Goal: Task Accomplishment & Management: Manage account settings

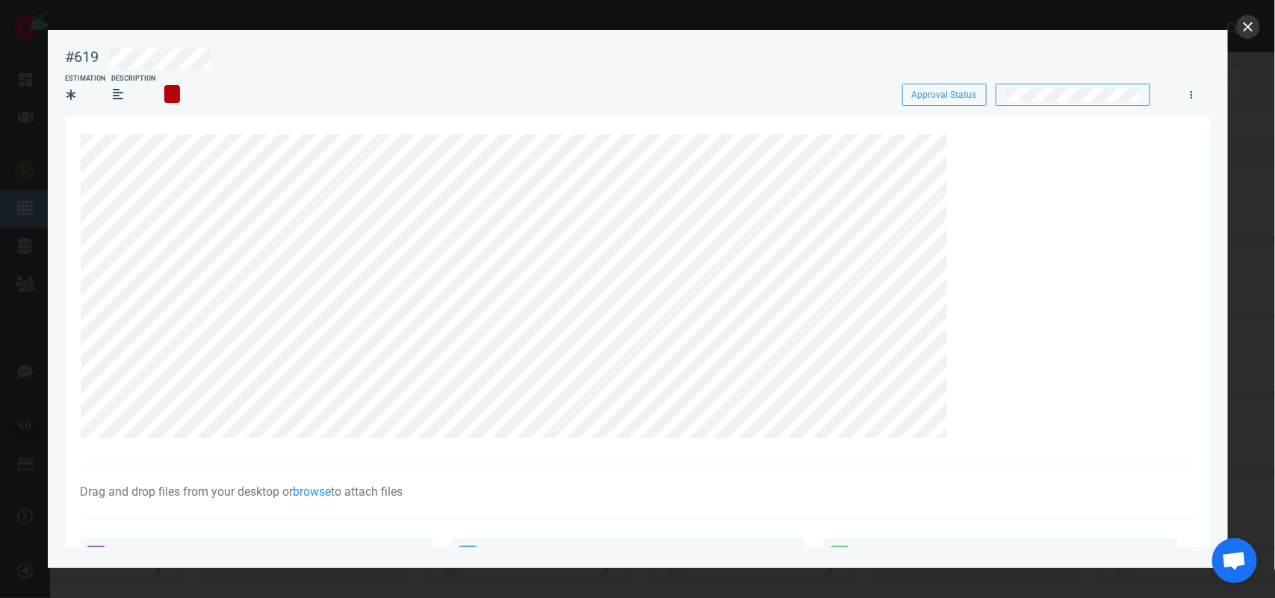
scroll to position [373, 0]
click at [1245, 31] on button "close" at bounding box center [1248, 27] width 24 height 24
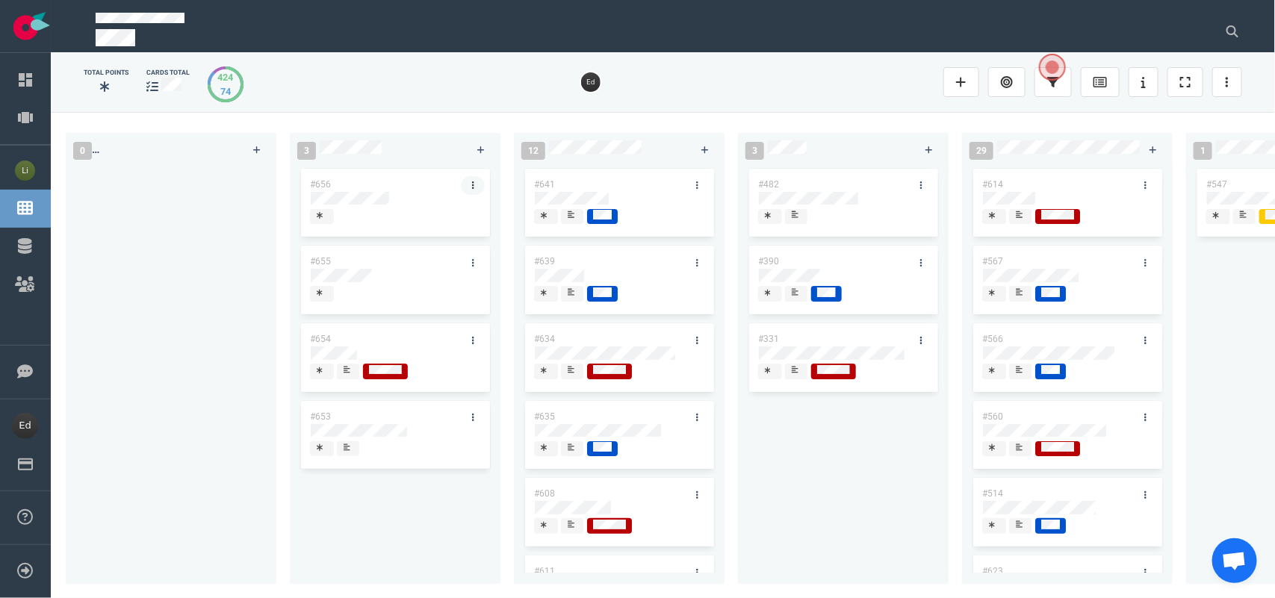
click at [469, 185] on link at bounding box center [473, 185] width 24 height 19
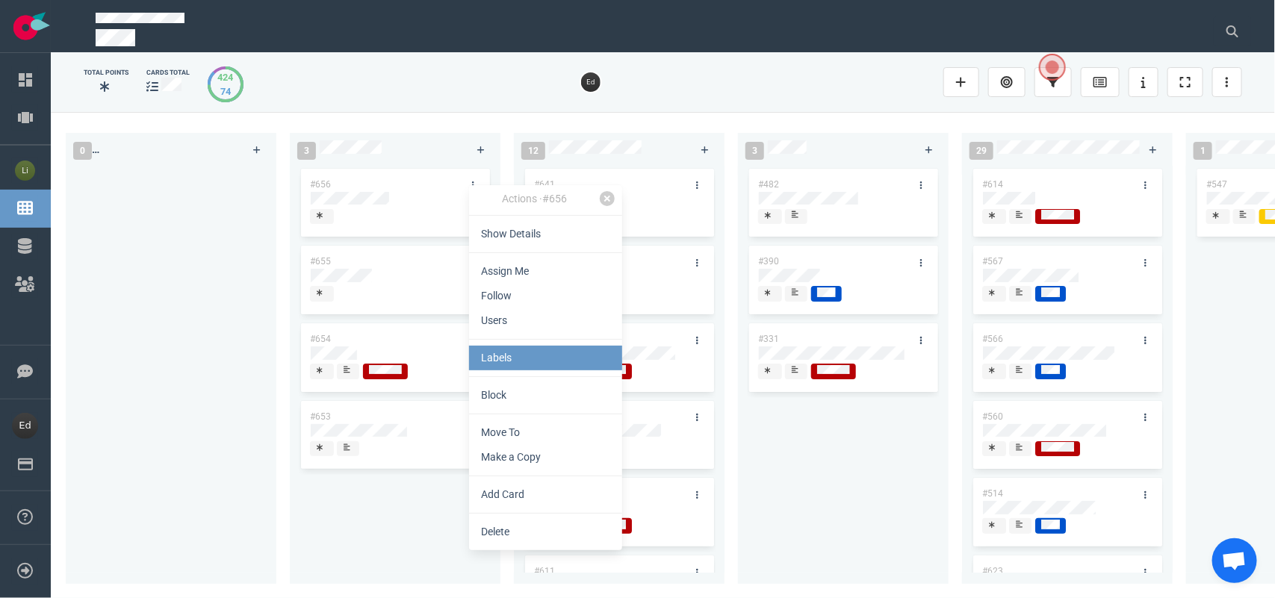
click at [512, 356] on link "Labels" at bounding box center [545, 358] width 153 height 25
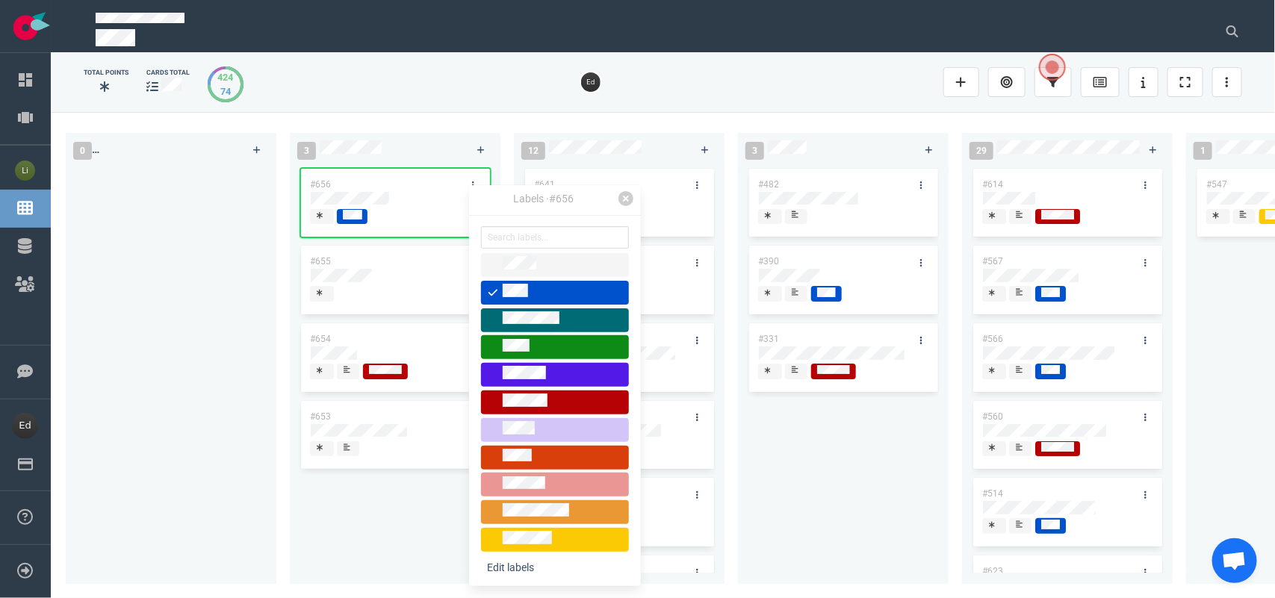
click at [390, 487] on div "#656 #655 #654 #653" at bounding box center [395, 366] width 193 height 401
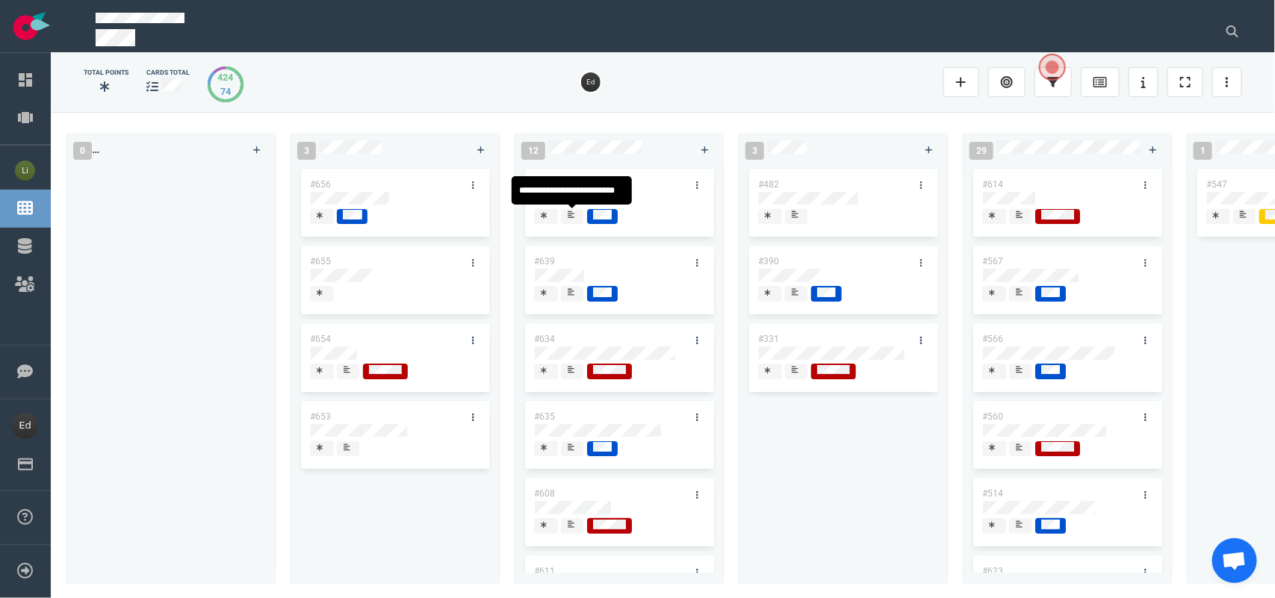
click at [570, 220] on div at bounding box center [572, 216] width 9 height 12
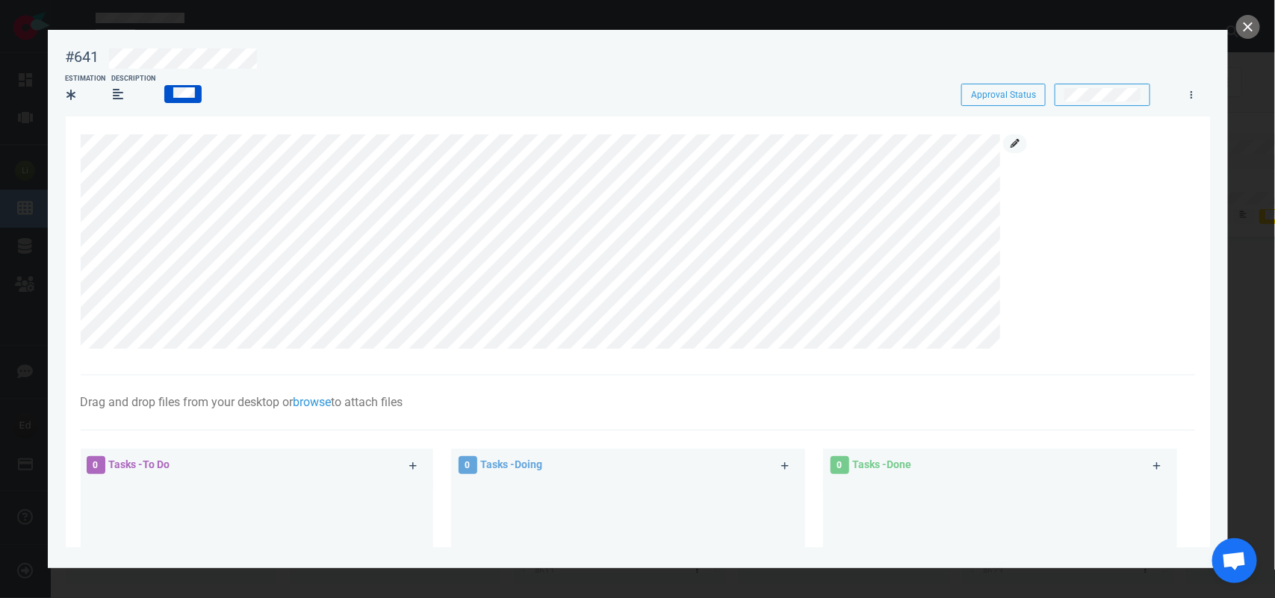
click at [1010, 150] on link at bounding box center [1015, 143] width 24 height 19
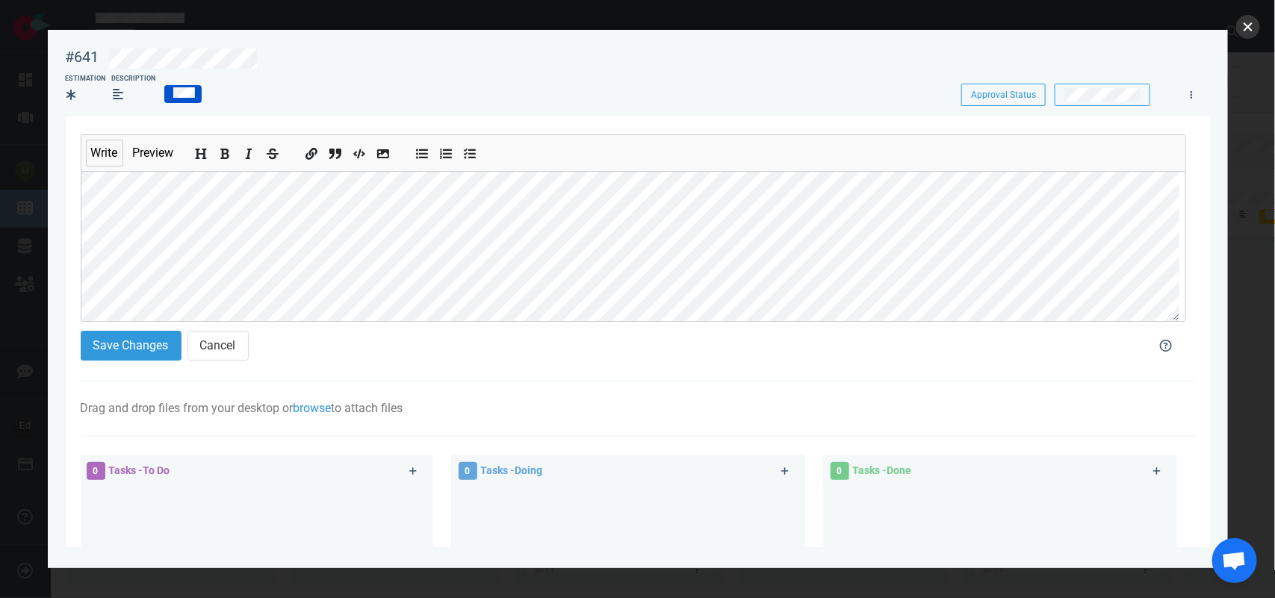
click at [1246, 28] on button "close" at bounding box center [1248, 27] width 24 height 24
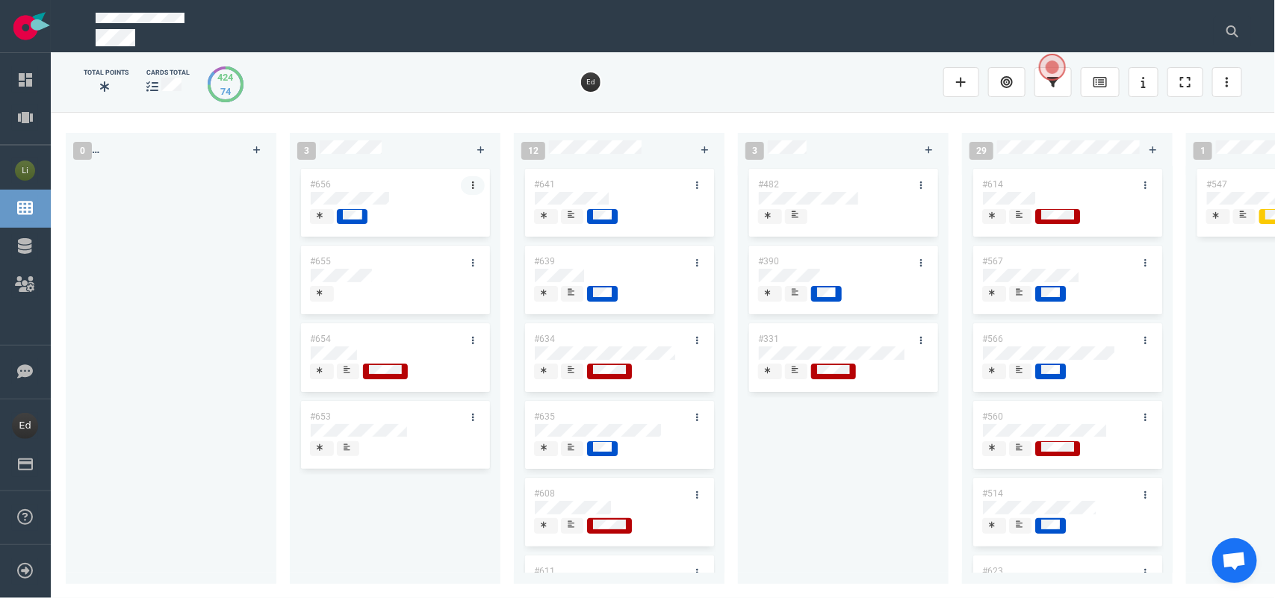
click at [482, 180] on link at bounding box center [473, 185] width 24 height 19
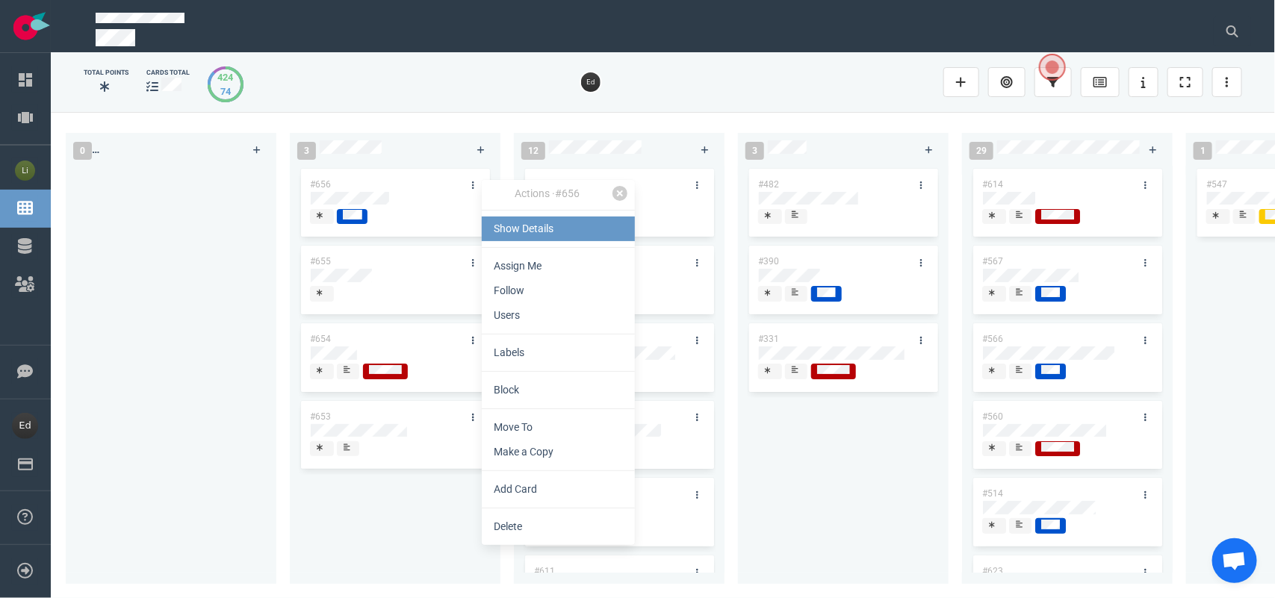
click at [501, 226] on link "Show Details" at bounding box center [558, 229] width 153 height 25
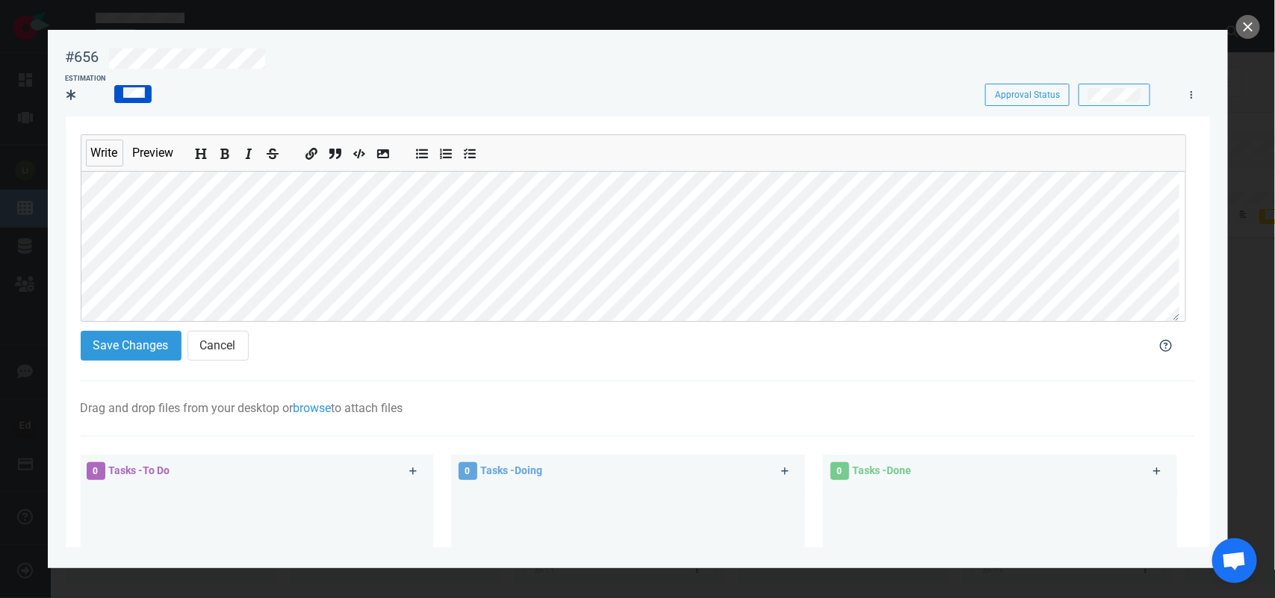
click at [36, 181] on div "#656 Approval Status Estimation Approval Status Write Preview Save Changes Canc…" at bounding box center [637, 299] width 1275 height 598
click at [24, 270] on div "#656 Approval Status Estimation Approval Status Write Preview Save Changes Canc…" at bounding box center [637, 299] width 1275 height 598
click at [132, 336] on button "Save Changes" at bounding box center [131, 346] width 101 height 30
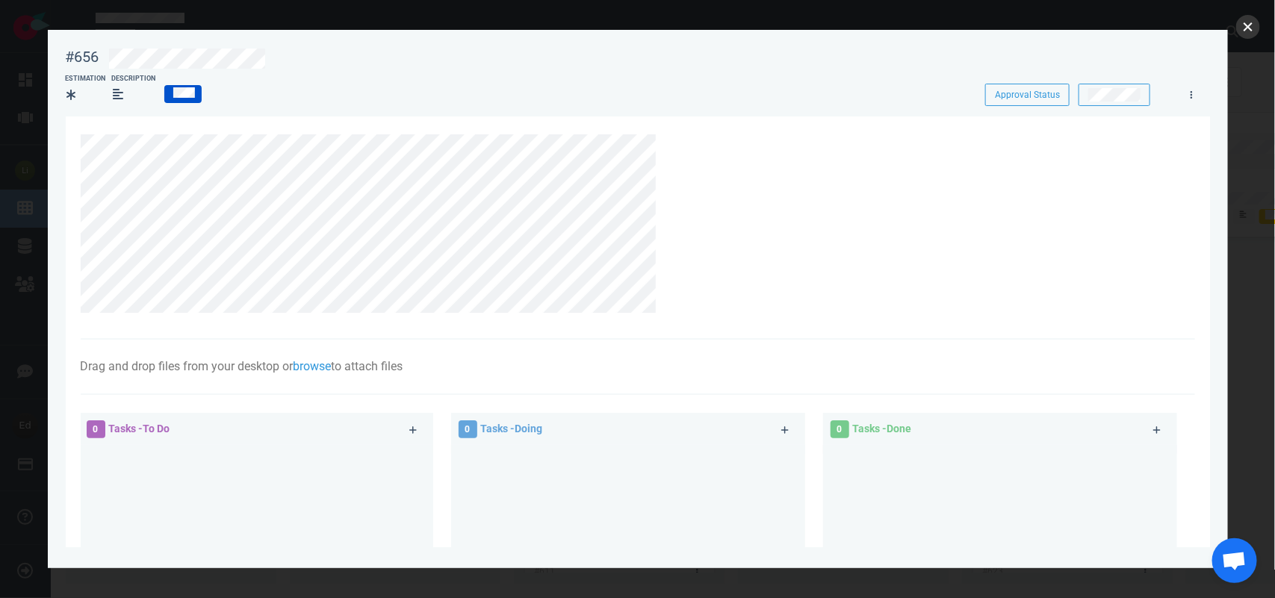
click at [1249, 27] on button "close" at bounding box center [1248, 27] width 24 height 24
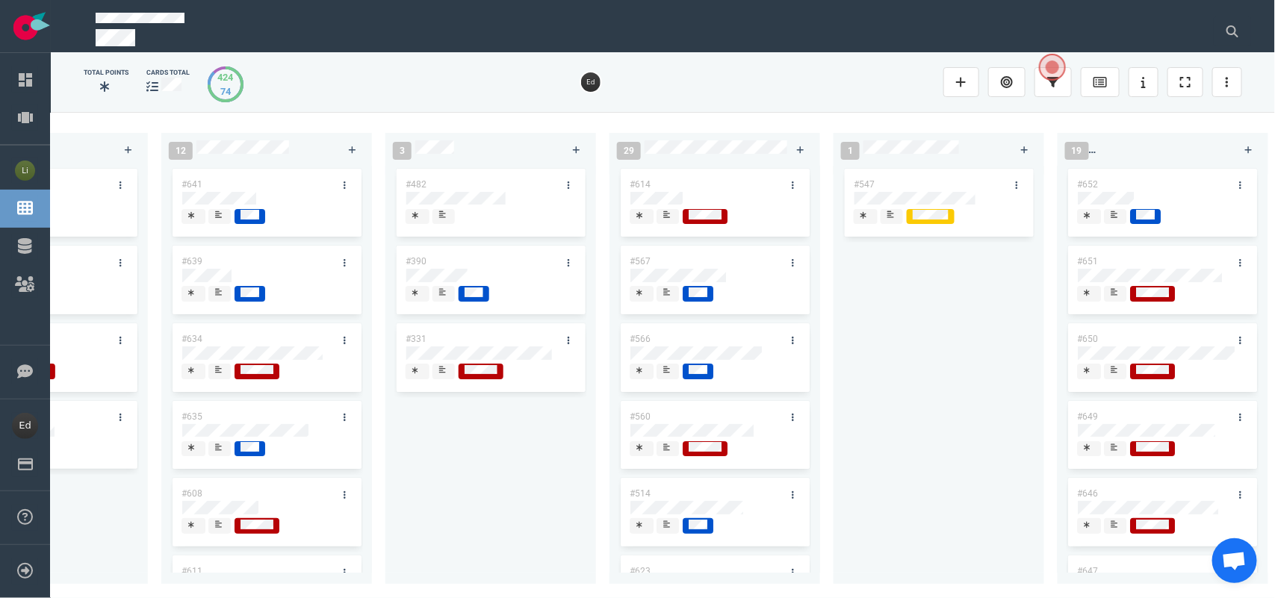
scroll to position [0, 150]
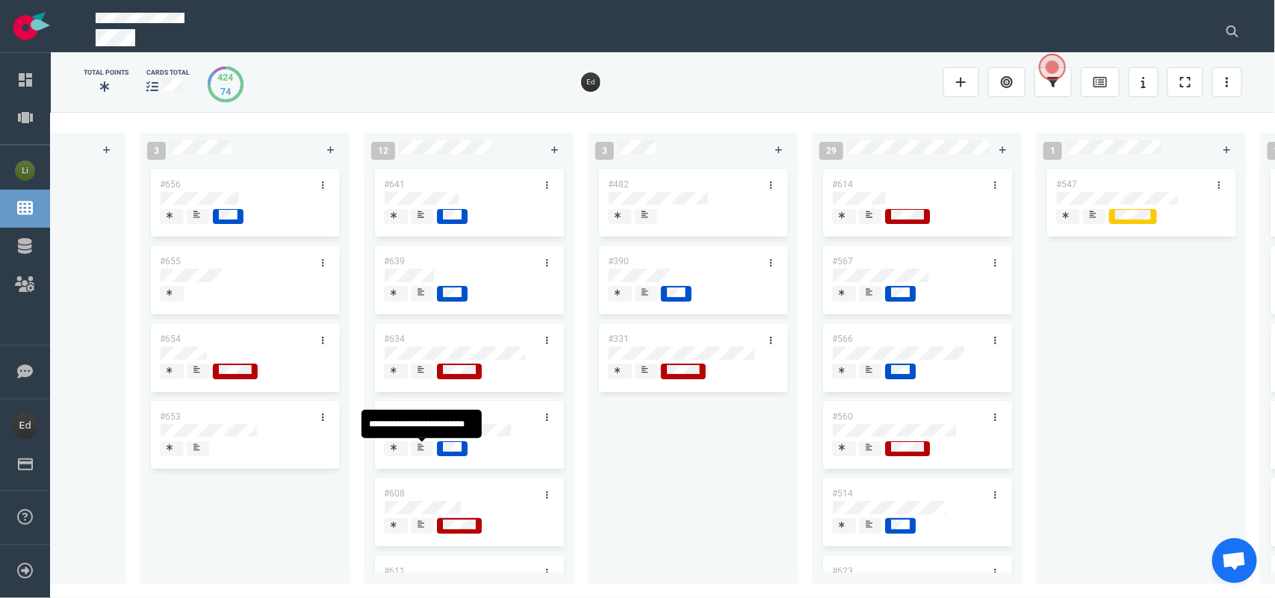
click at [426, 453] on div at bounding box center [422, 449] width 10 height 16
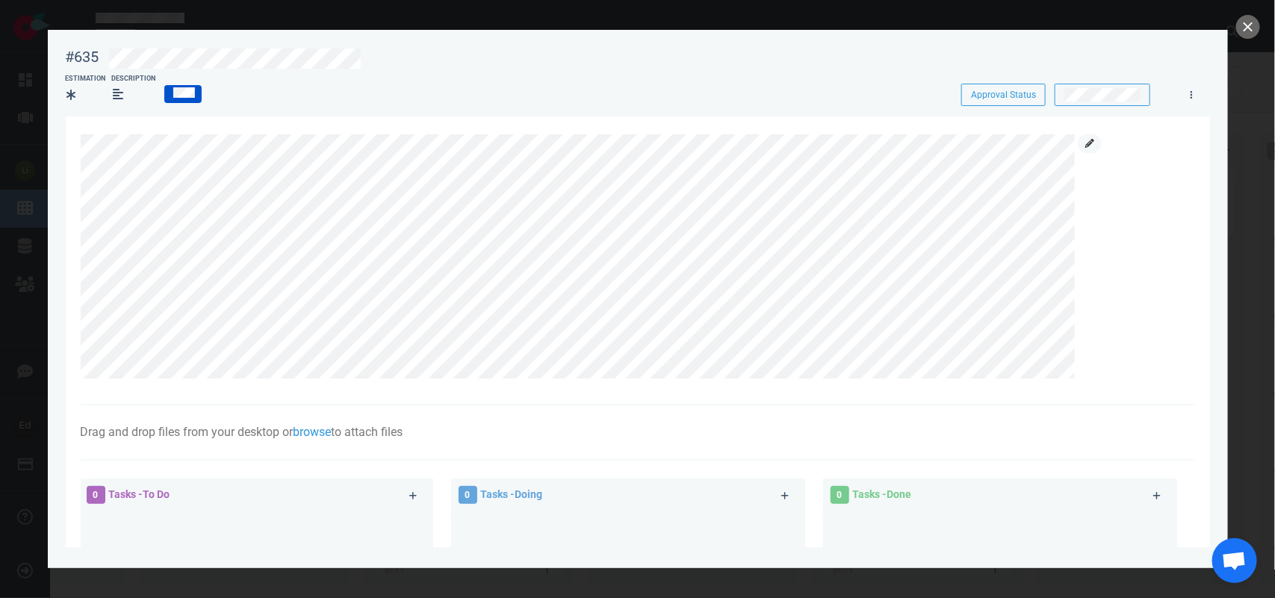
click at [1080, 144] on link at bounding box center [1090, 143] width 24 height 19
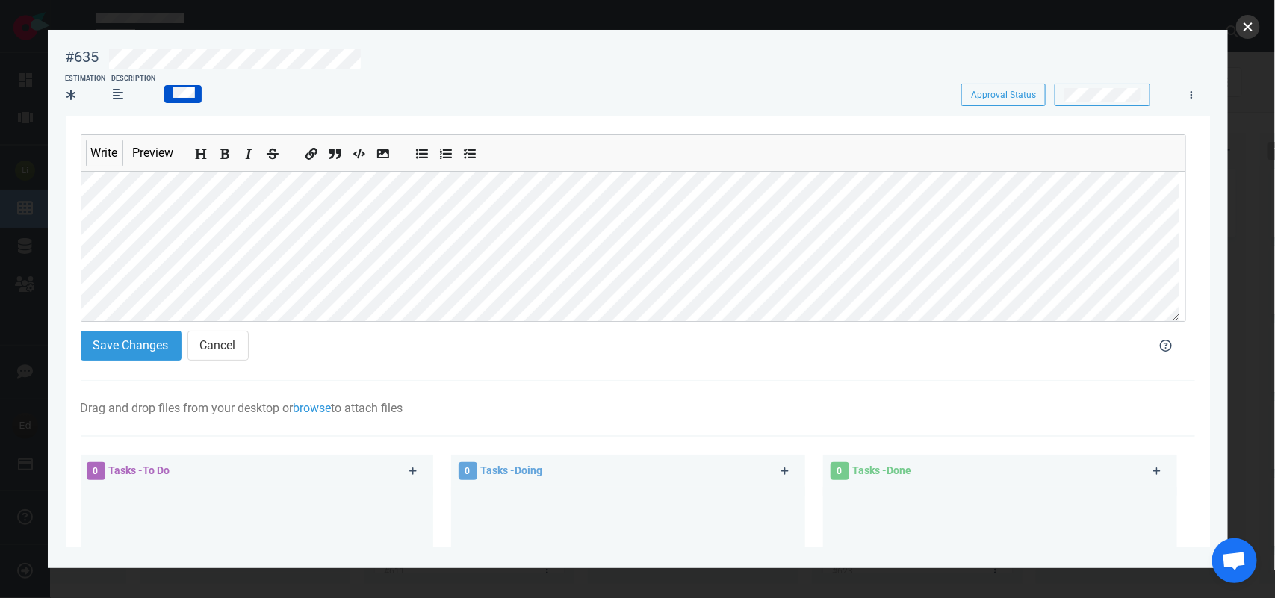
click at [1252, 26] on button "close" at bounding box center [1248, 27] width 24 height 24
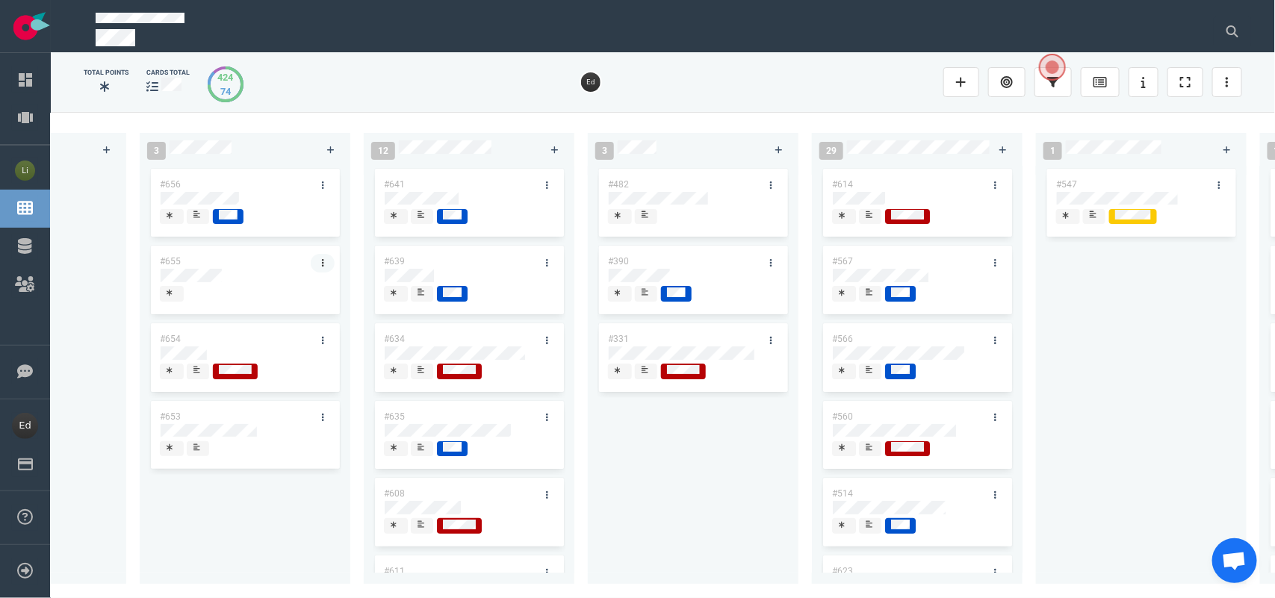
click at [318, 266] on link at bounding box center [323, 263] width 24 height 19
click at [247, 280] on div at bounding box center [245, 275] width 169 height 13
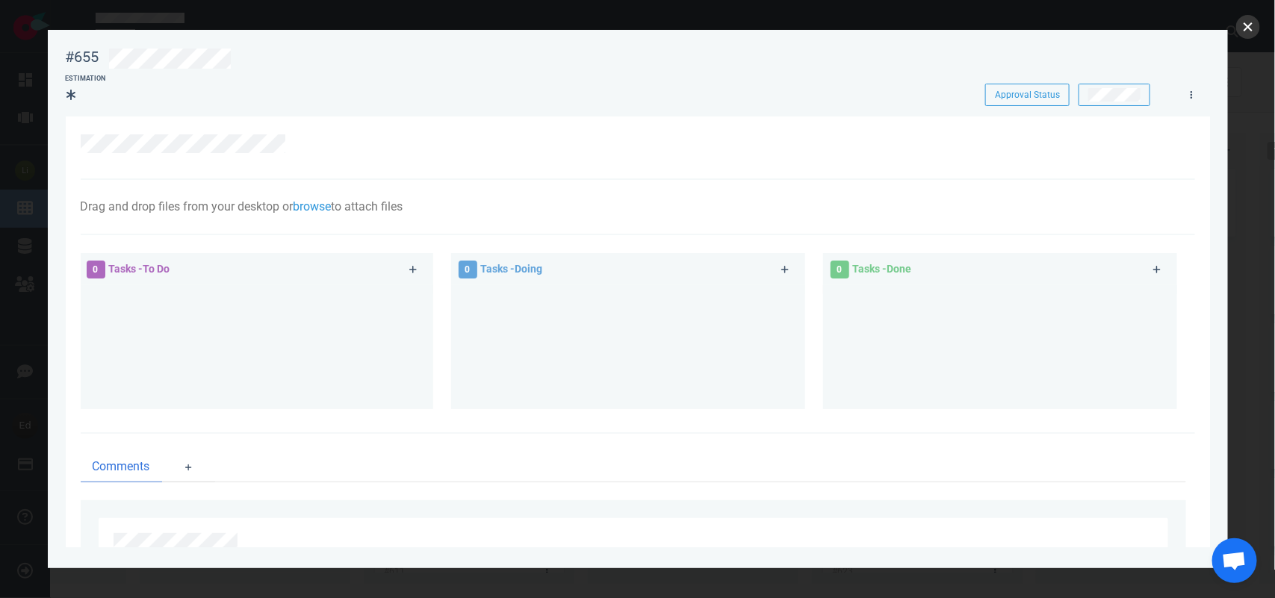
click at [1244, 26] on button "close" at bounding box center [1248, 27] width 24 height 24
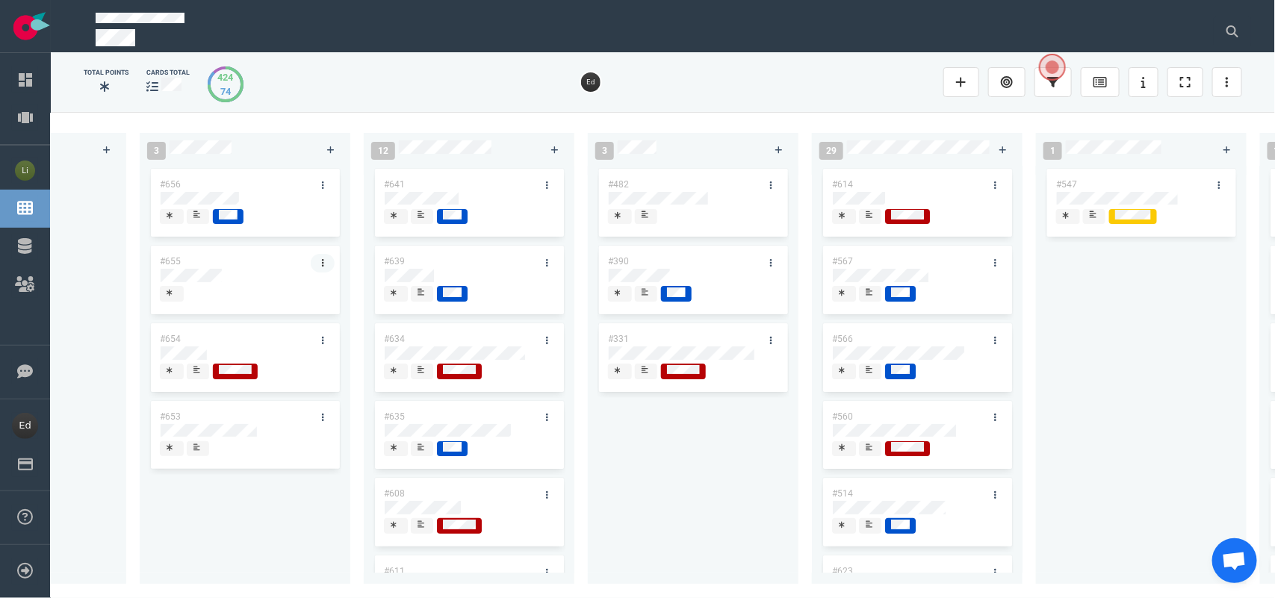
click at [322, 262] on icon at bounding box center [323, 262] width 2 height 9
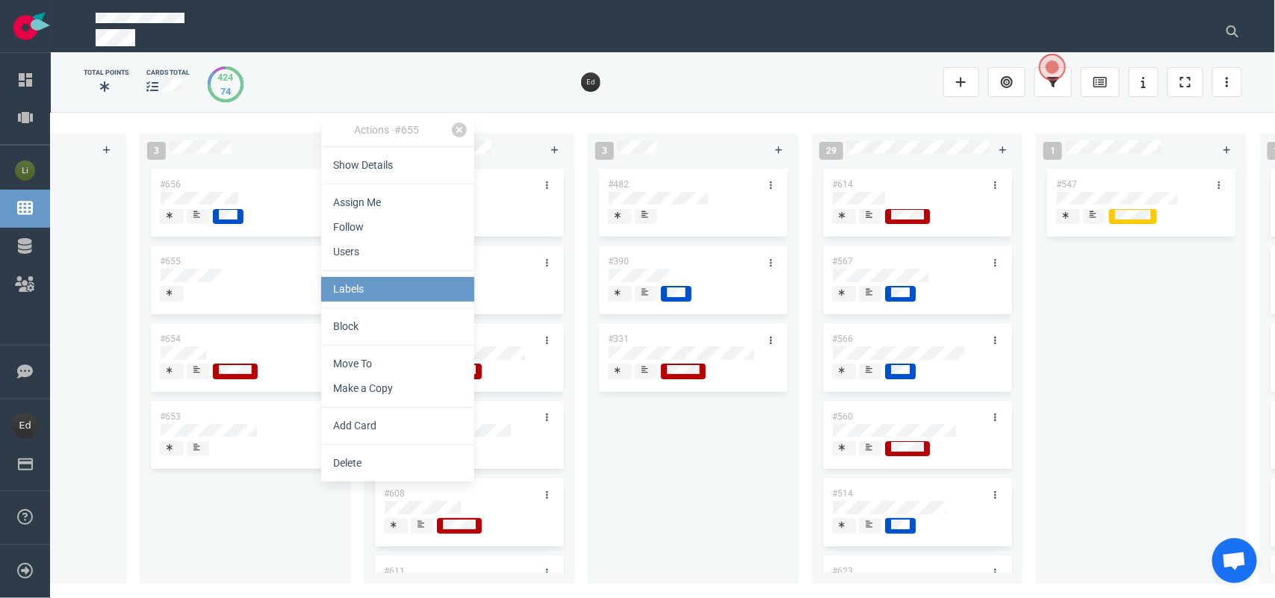
click at [357, 293] on link "Labels" at bounding box center [397, 289] width 153 height 25
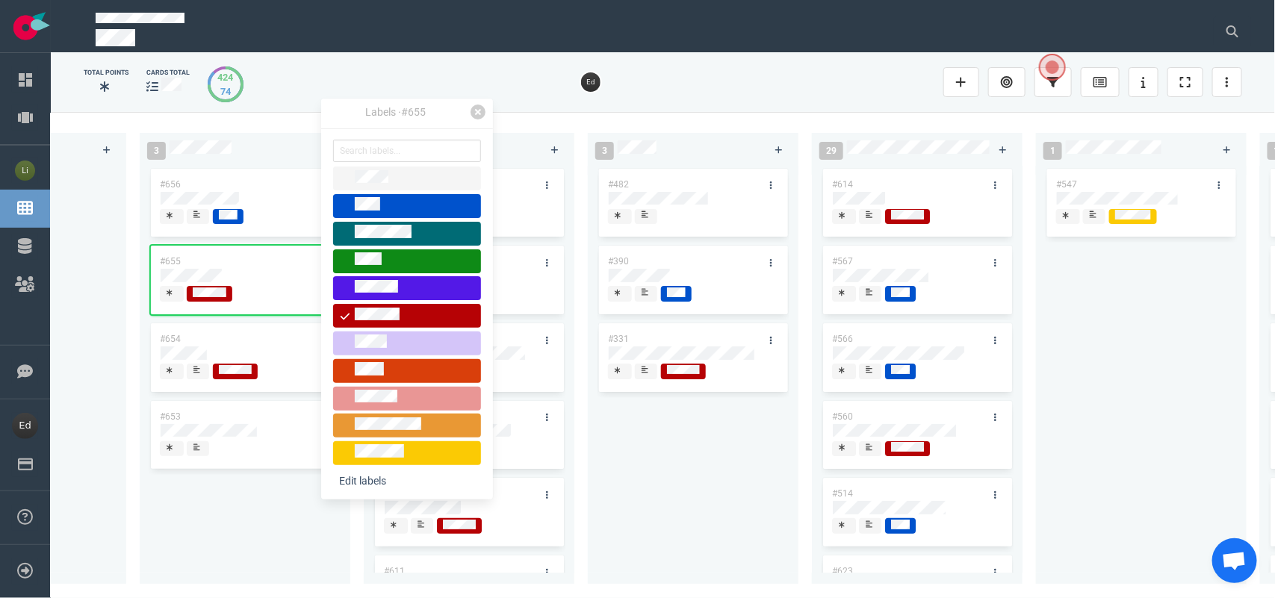
click at [214, 514] on div "#656 #655 #654 #653" at bounding box center [245, 366] width 193 height 401
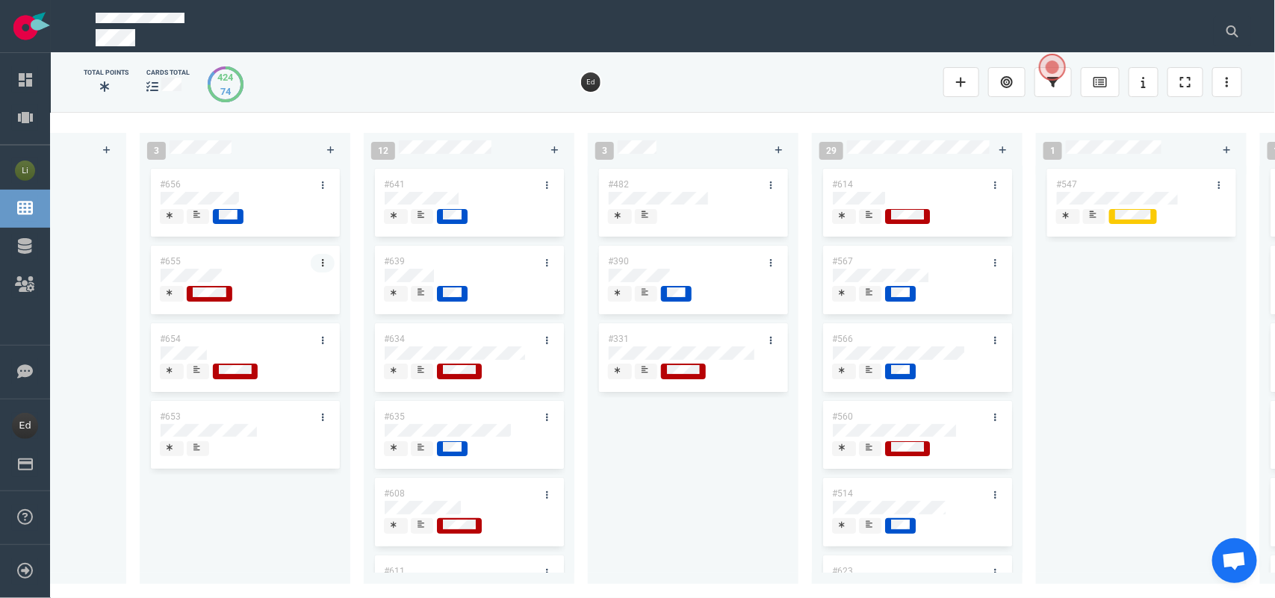
click at [320, 258] on link at bounding box center [323, 263] width 24 height 19
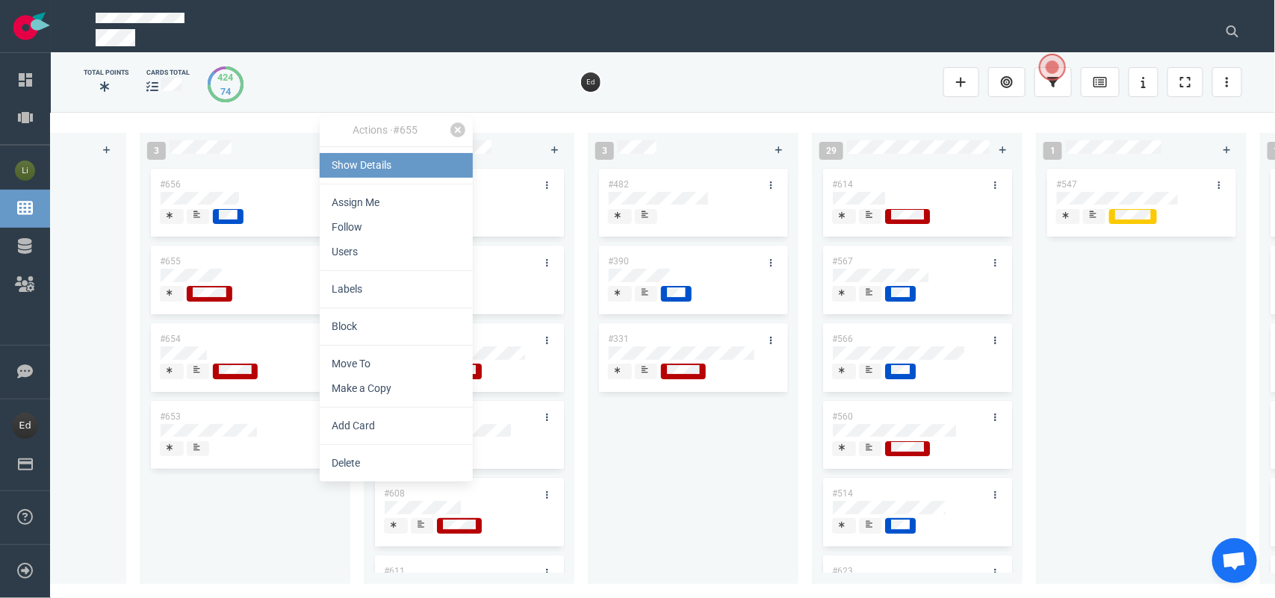
click at [342, 170] on link "Show Details" at bounding box center [396, 165] width 153 height 25
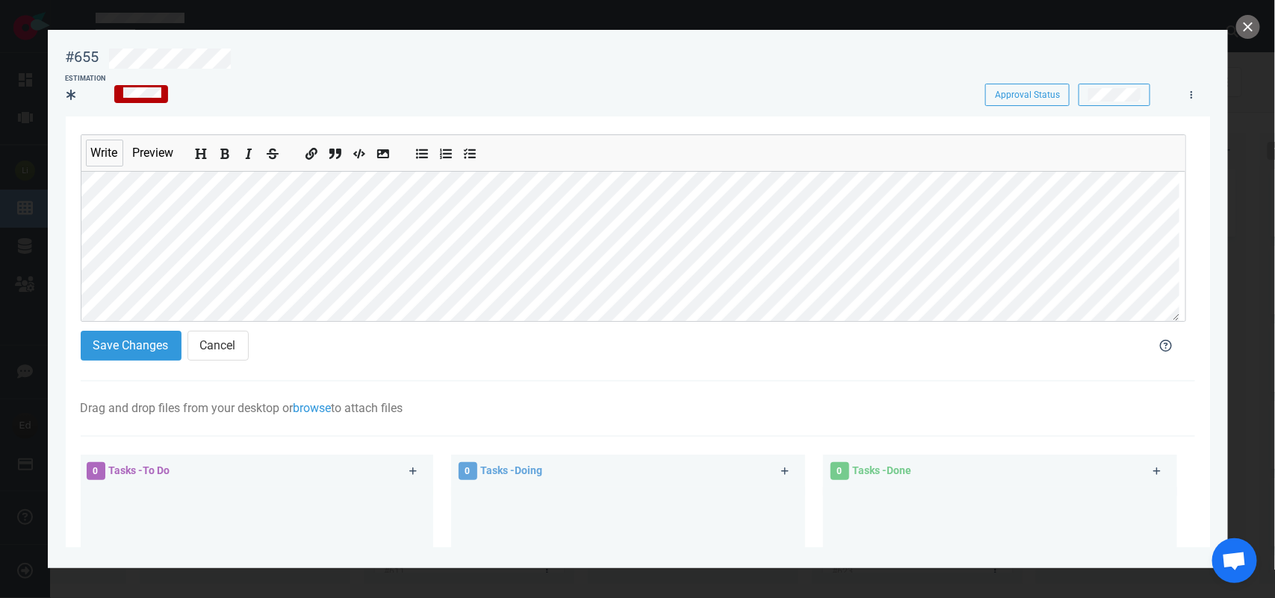
scroll to position [99, 0]
click at [73, 199] on section "Write Preview Save Changes Cancel Drag and drop files from your desktop or brow…" at bounding box center [638, 472] width 1144 height 710
click at [109, 346] on button "Save Changes" at bounding box center [131, 346] width 101 height 30
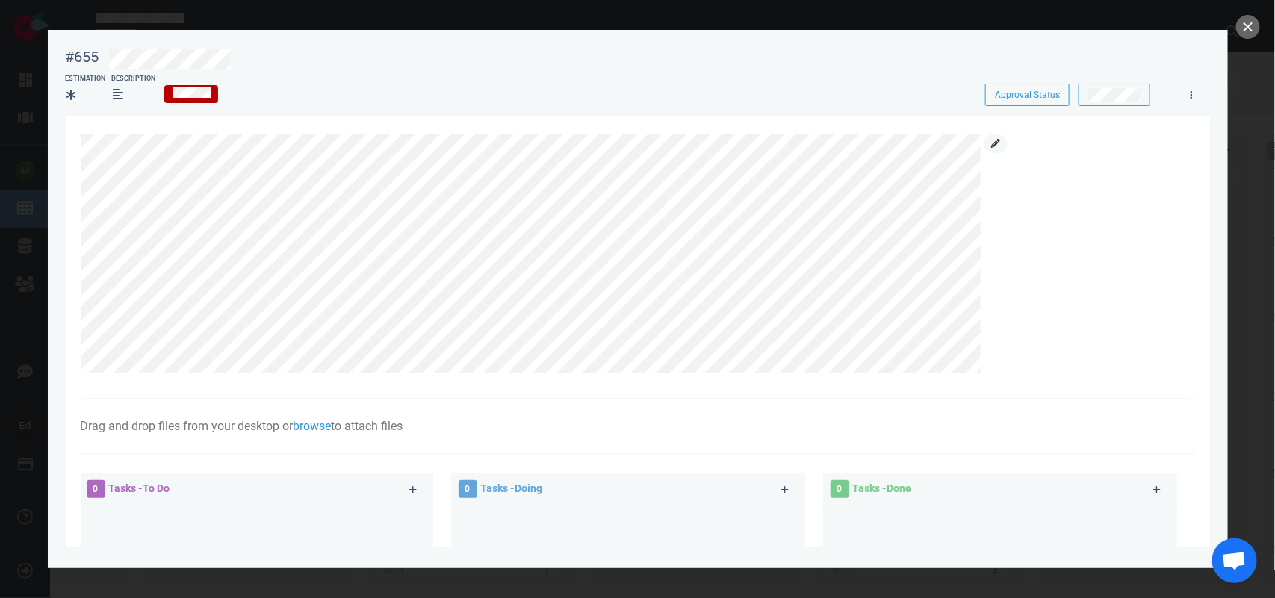
click at [994, 150] on link at bounding box center [996, 143] width 24 height 19
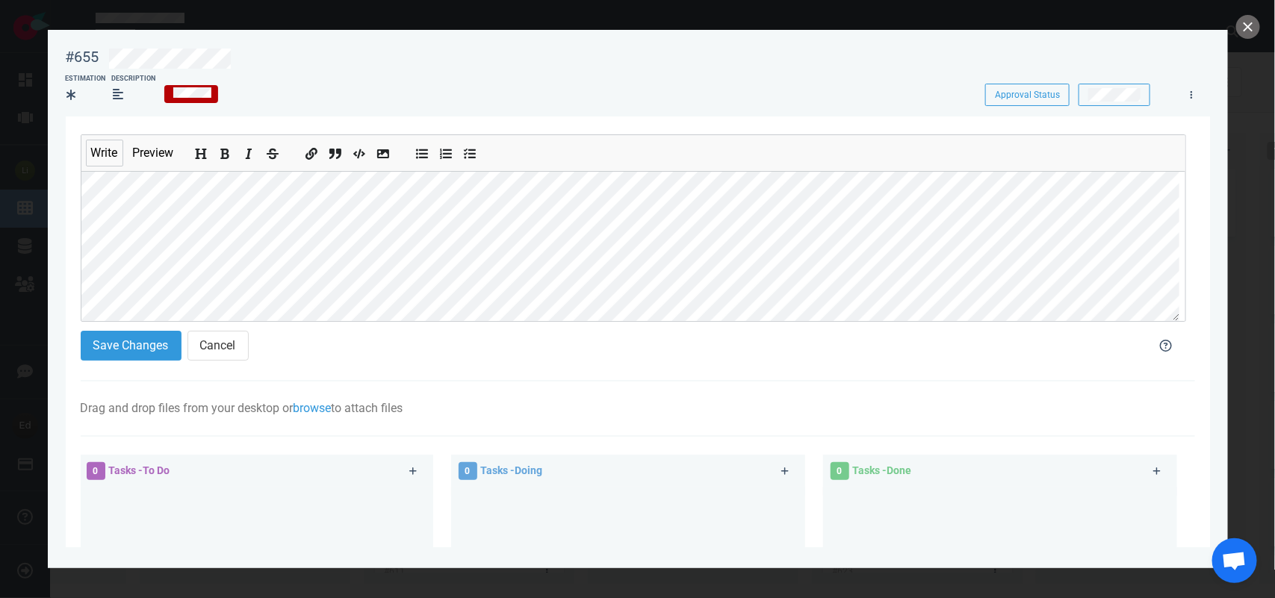
scroll to position [135, 0]
click button "Save Changes"
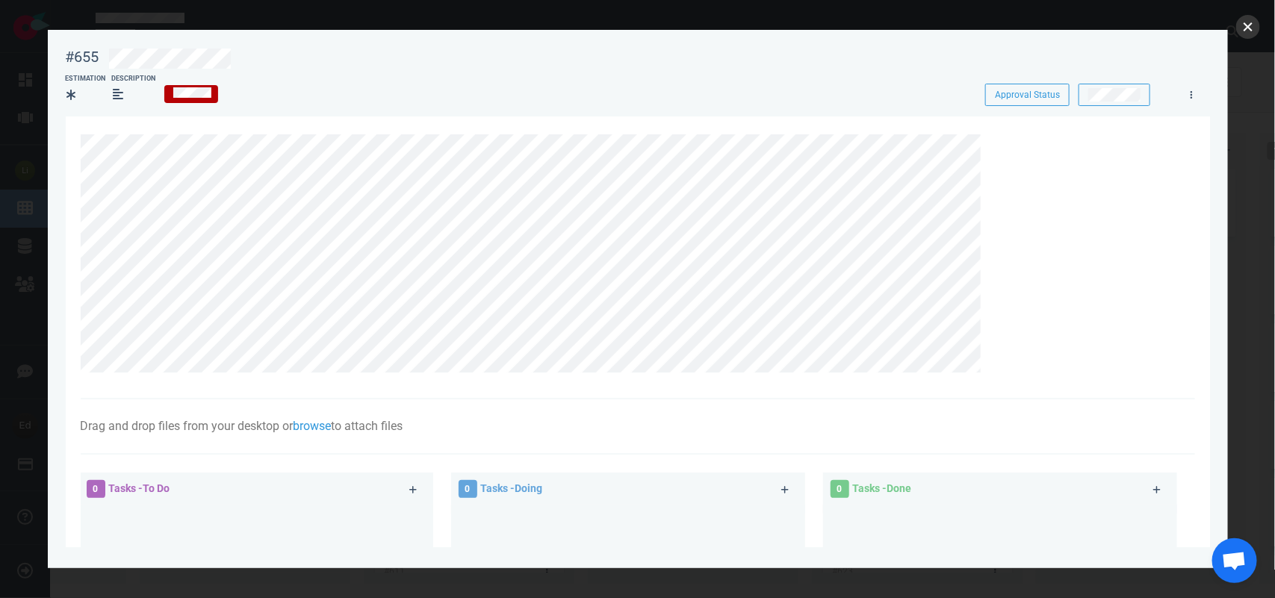
click button "close"
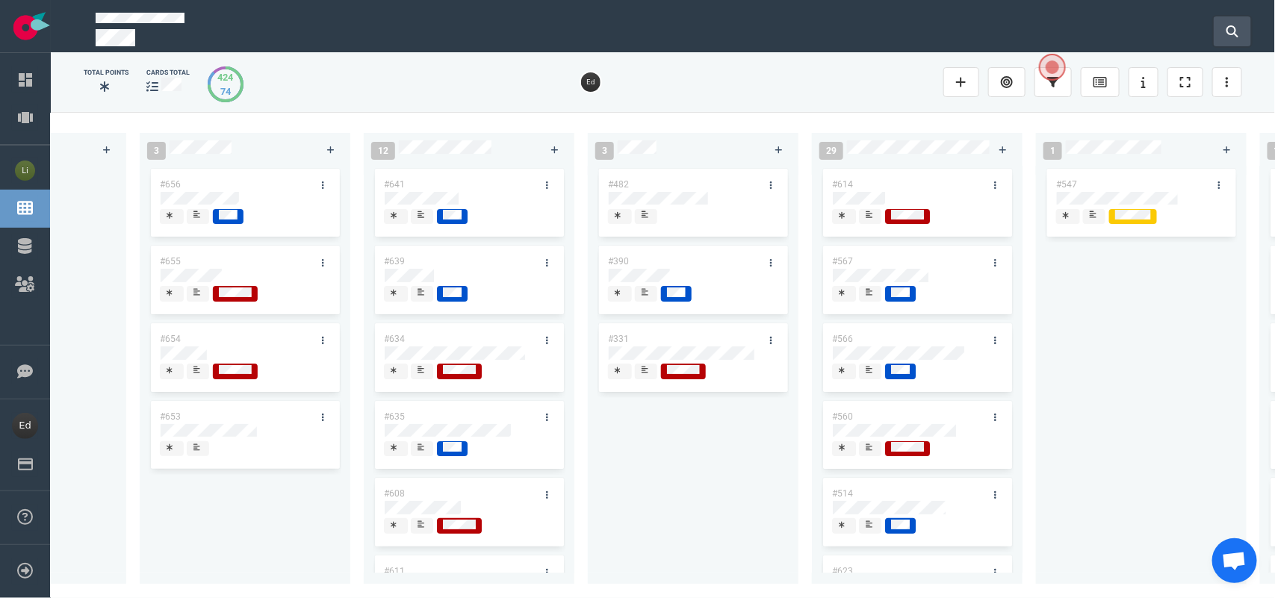
click button
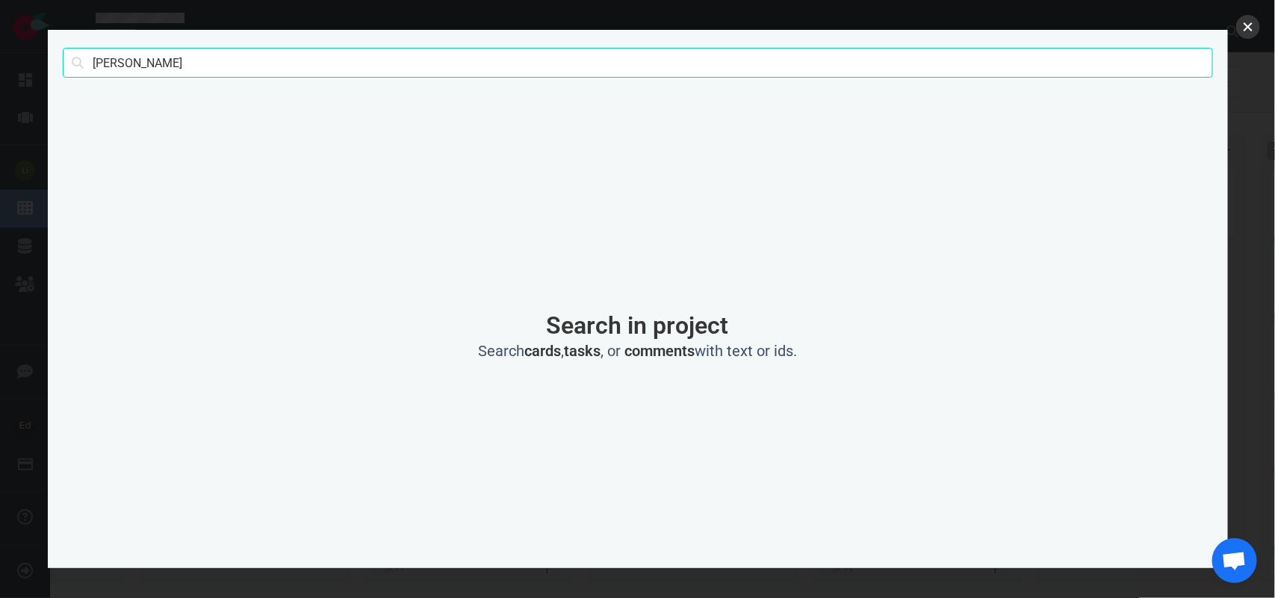
click button "close"
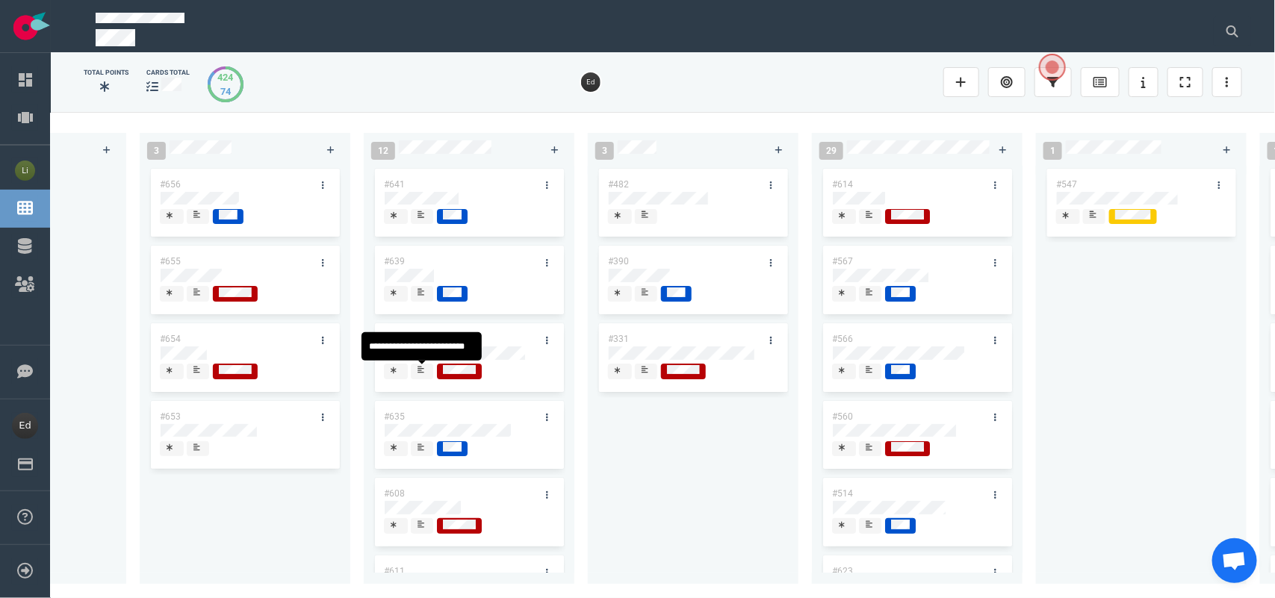
click div
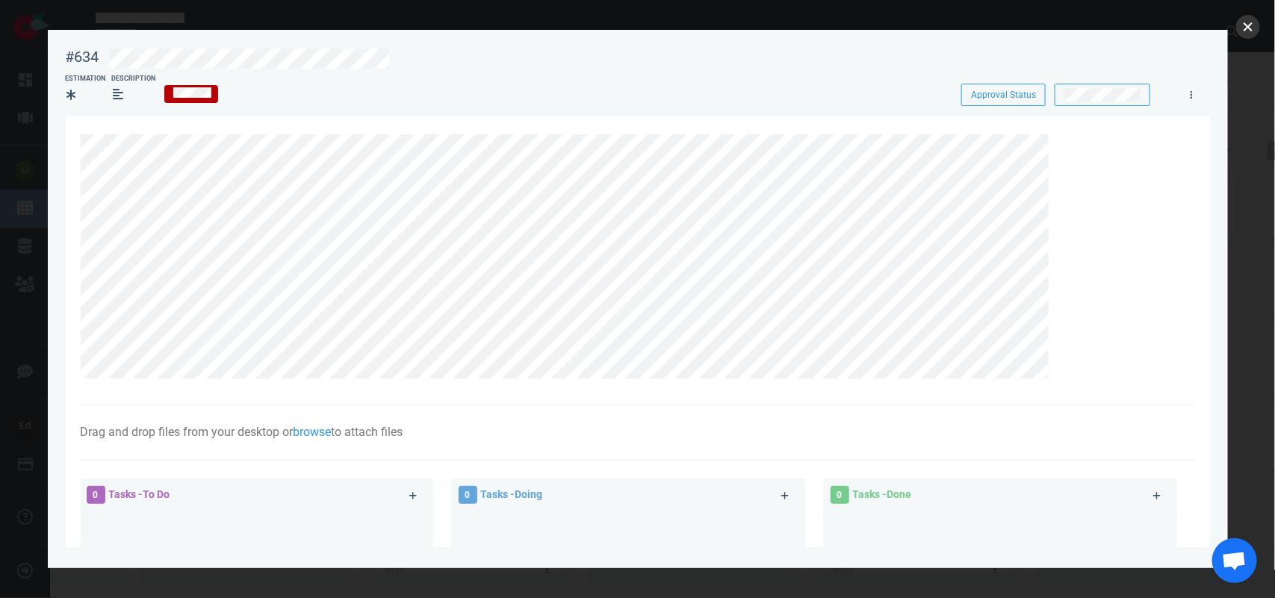
click button "close"
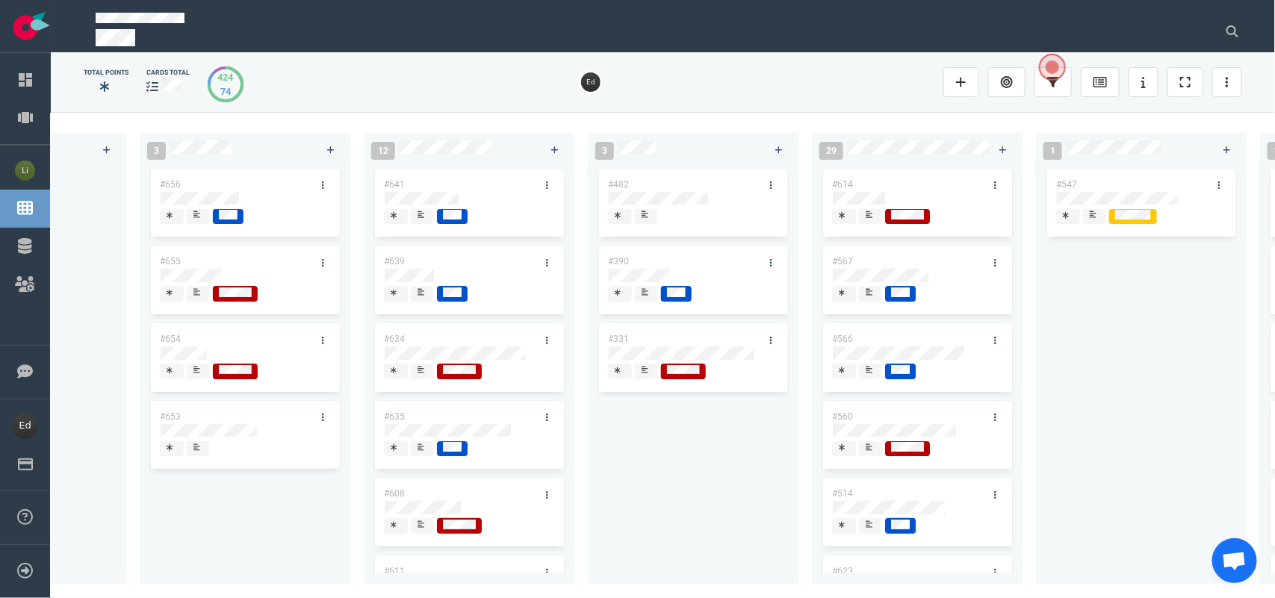
click div
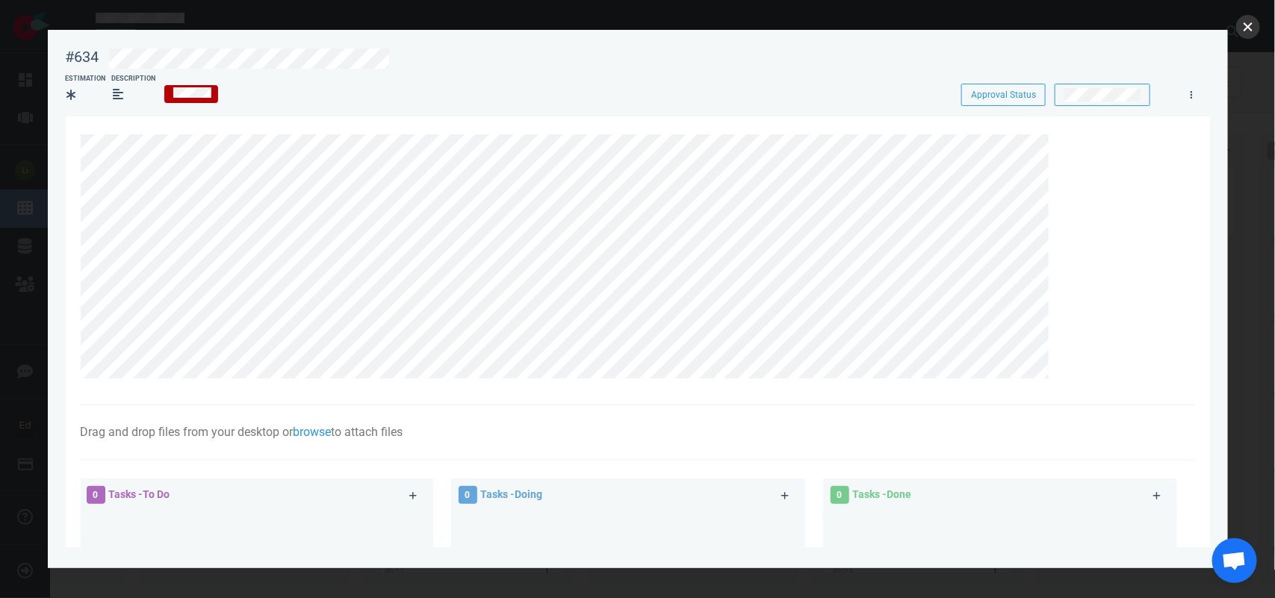
click button "close"
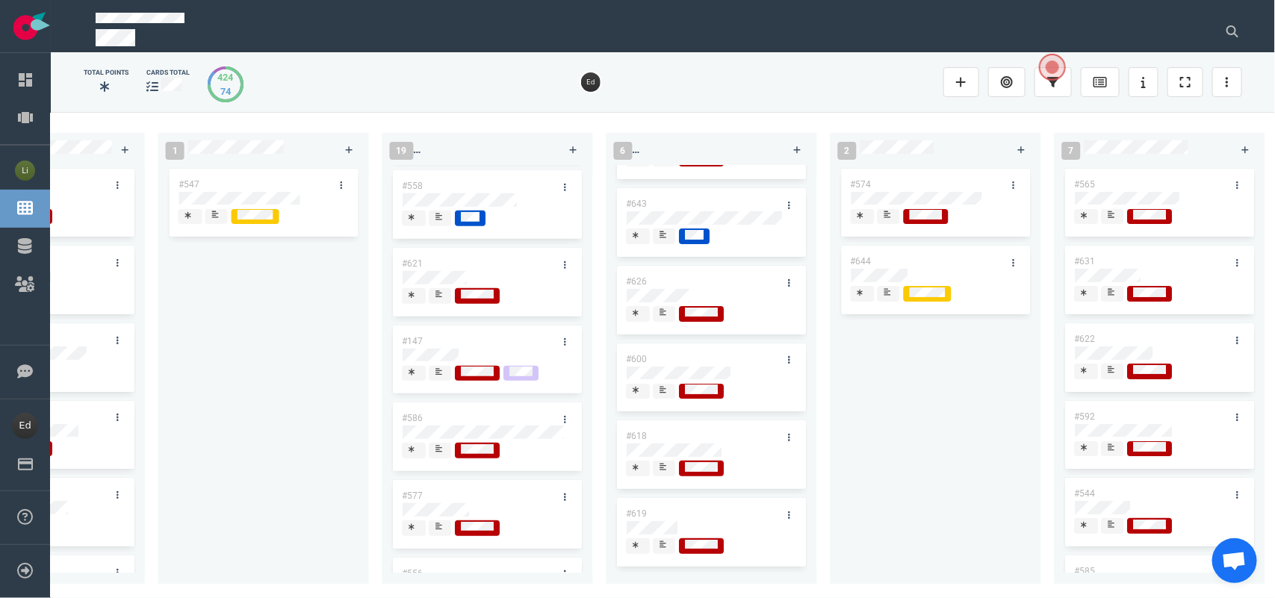
scroll to position [519, 0]
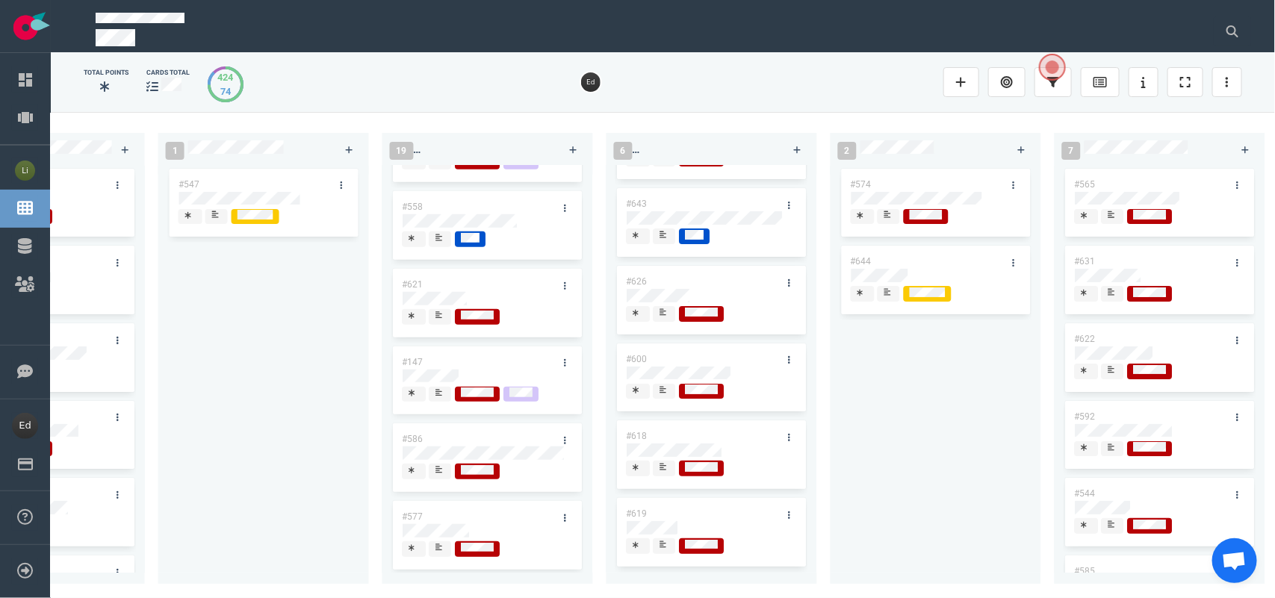
click div
